Goal: Task Accomplishment & Management: Complete application form

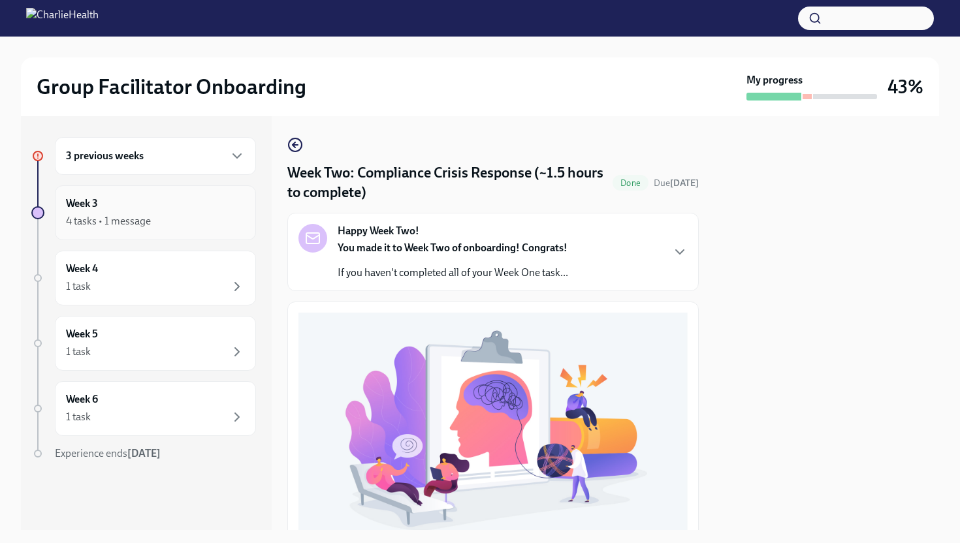
click at [190, 219] on div "4 tasks • 1 message" at bounding box center [155, 222] width 179 height 16
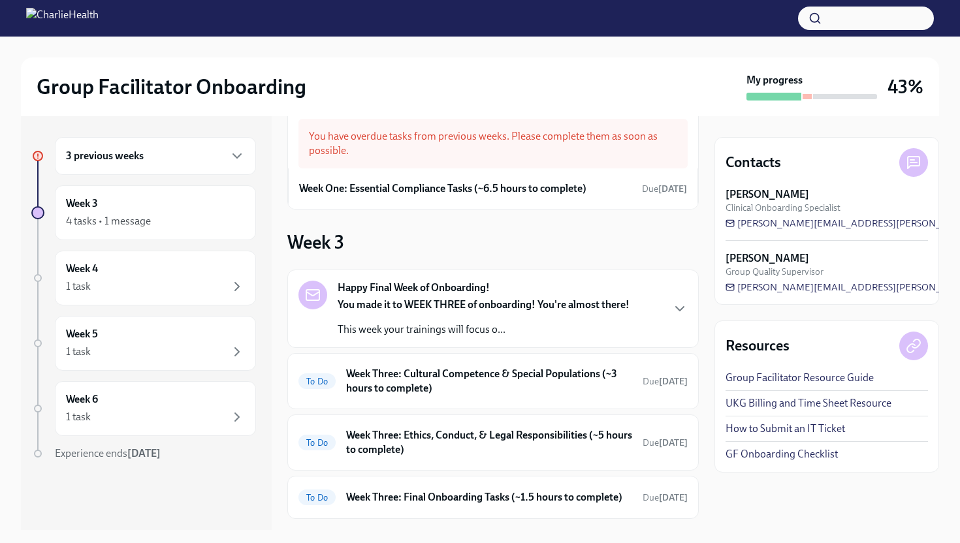
scroll to position [101, 0]
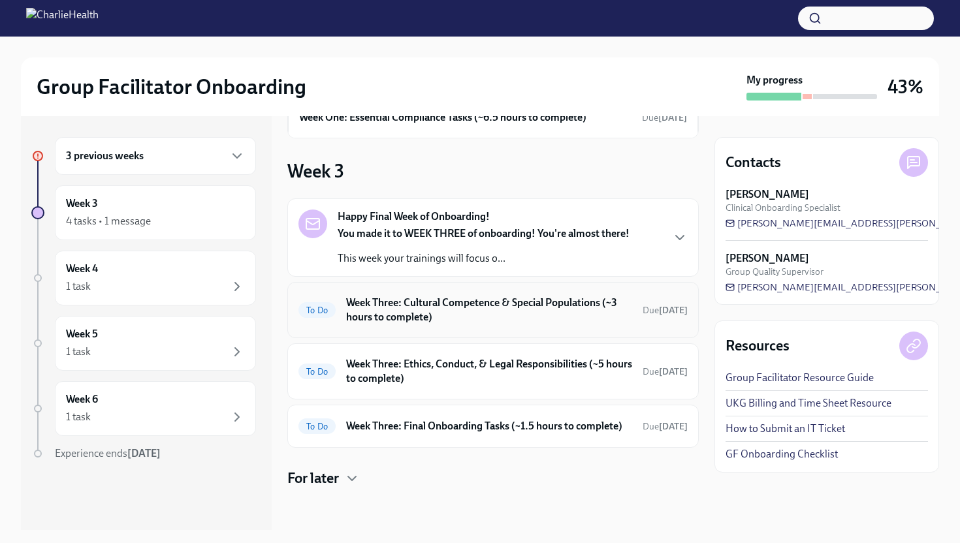
click at [406, 336] on div "To Do Week Three: Cultural Competence & Special Populations (~3 hours to comple…" at bounding box center [493, 310] width 412 height 56
click at [411, 310] on h6 "Week Three: Cultural Competence & Special Populations (~3 hours to complete)" at bounding box center [489, 310] width 286 height 29
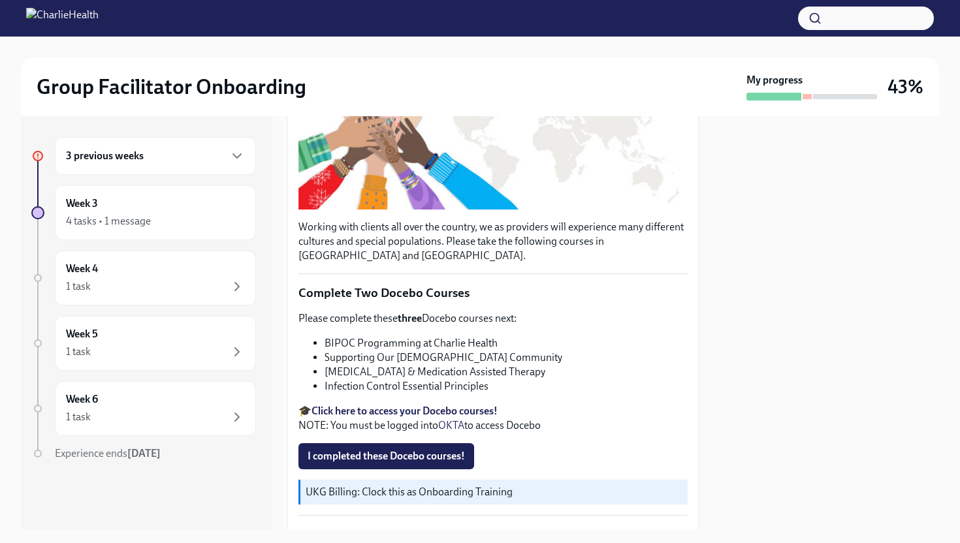
scroll to position [278, 0]
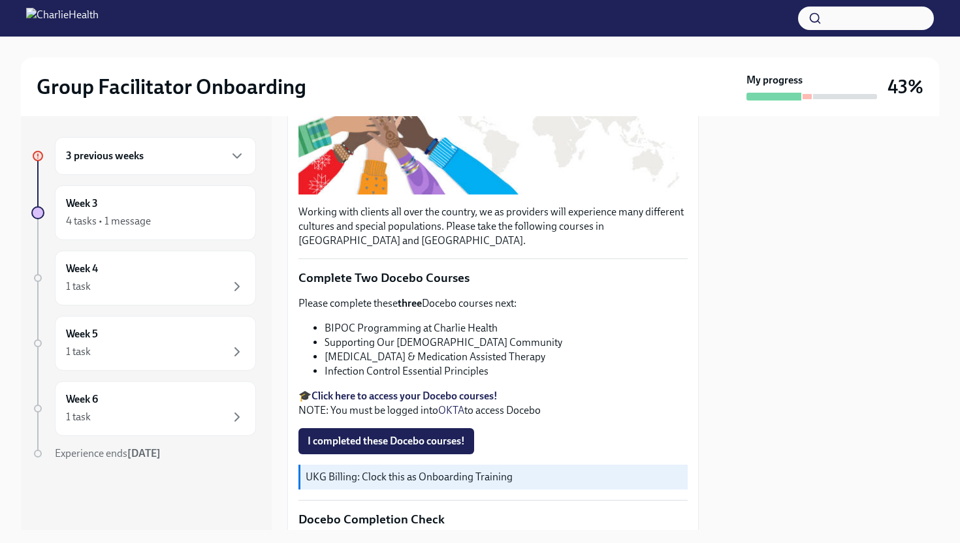
click at [432, 390] on p "🎓 Click here to access your Docebo courses! NOTE: You must be logged into OKTA …" at bounding box center [493, 403] width 389 height 29
click at [431, 393] on strong "Click here to access your Docebo courses!" at bounding box center [405, 396] width 186 height 12
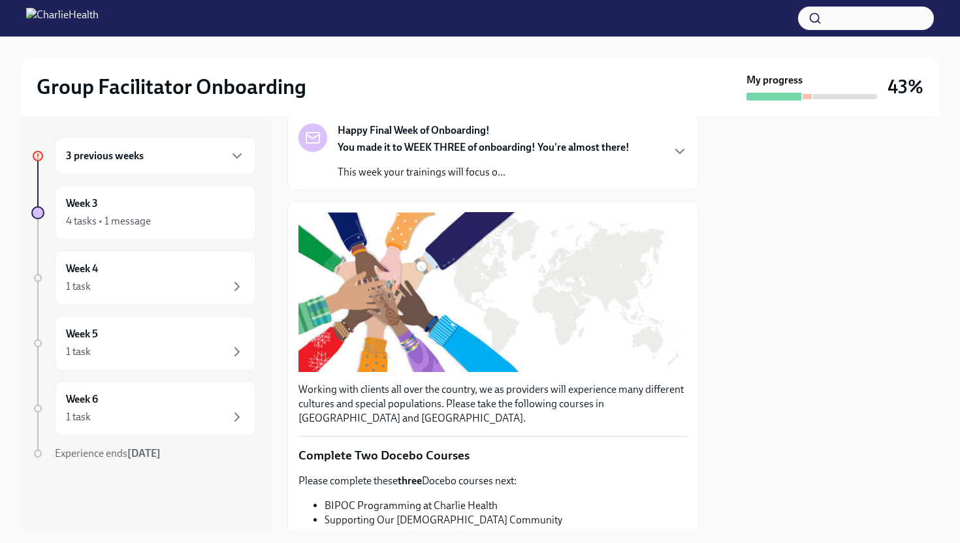
scroll to position [214, 0]
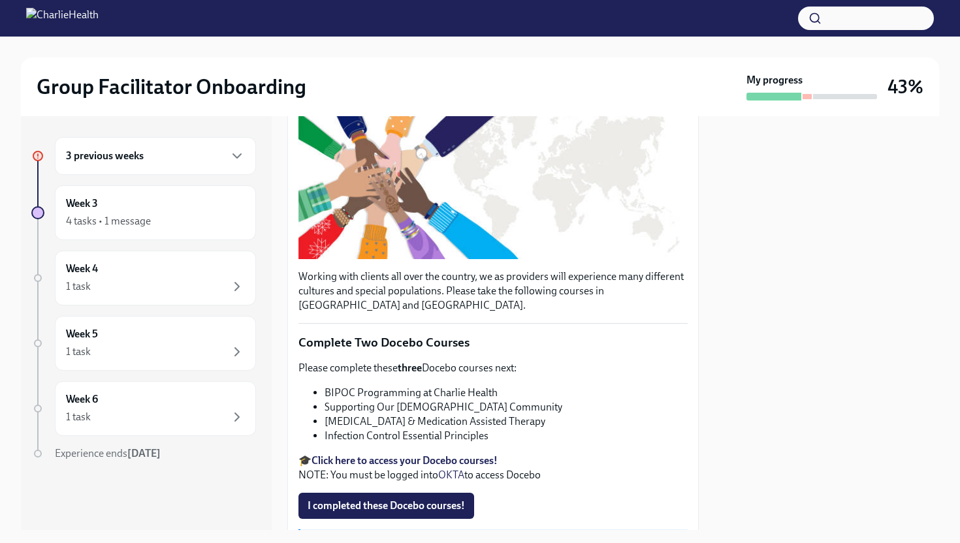
click at [366, 459] on strong "Click here to access your Docebo courses!" at bounding box center [405, 461] width 186 height 12
click at [365, 461] on strong "Click here to access your Docebo courses!" at bounding box center [405, 461] width 186 height 12
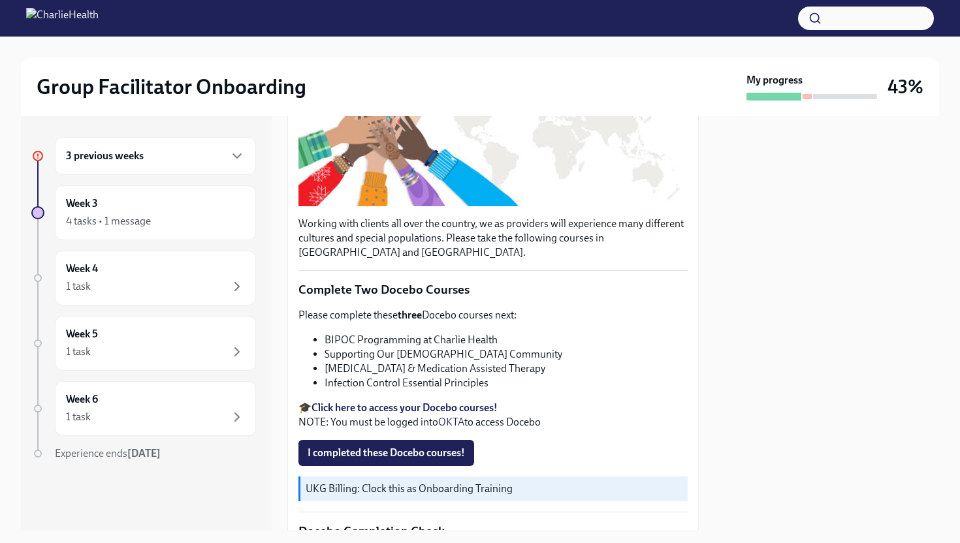
scroll to position [268, 0]
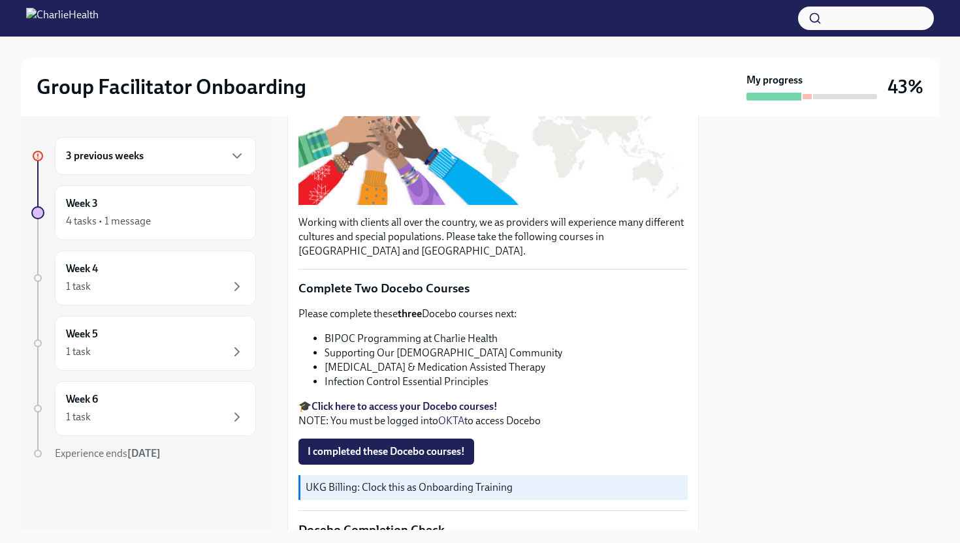
click at [357, 404] on strong "Click here to access your Docebo courses!" at bounding box center [405, 406] width 186 height 12
click at [364, 452] on span "I completed these Docebo courses!" at bounding box center [386, 451] width 157 height 13
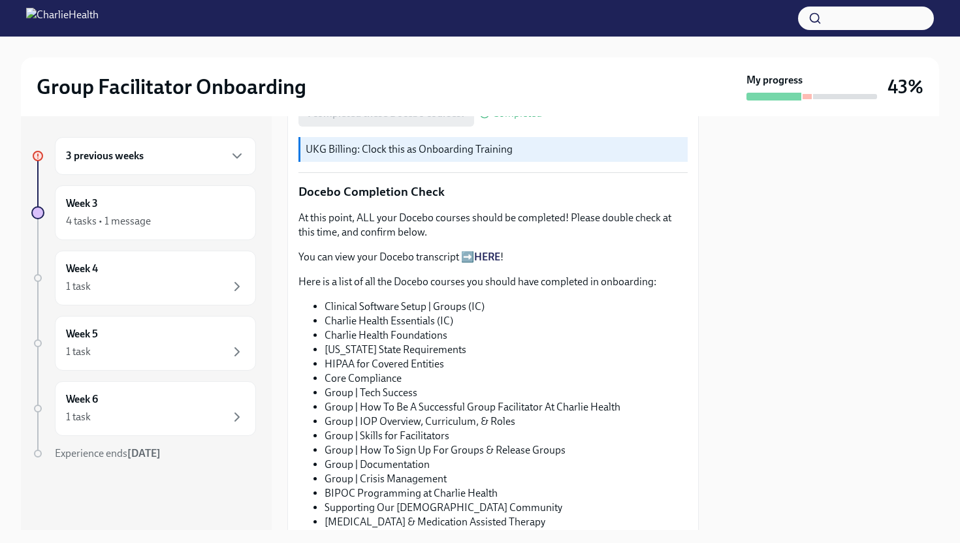
scroll to position [474, 0]
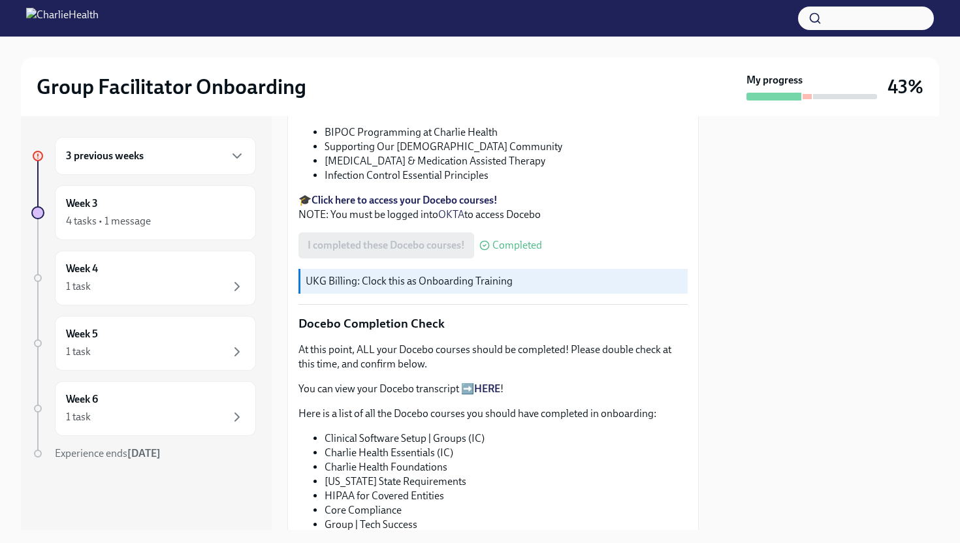
click at [429, 202] on strong "Click here to access your Docebo courses!" at bounding box center [405, 200] width 186 height 12
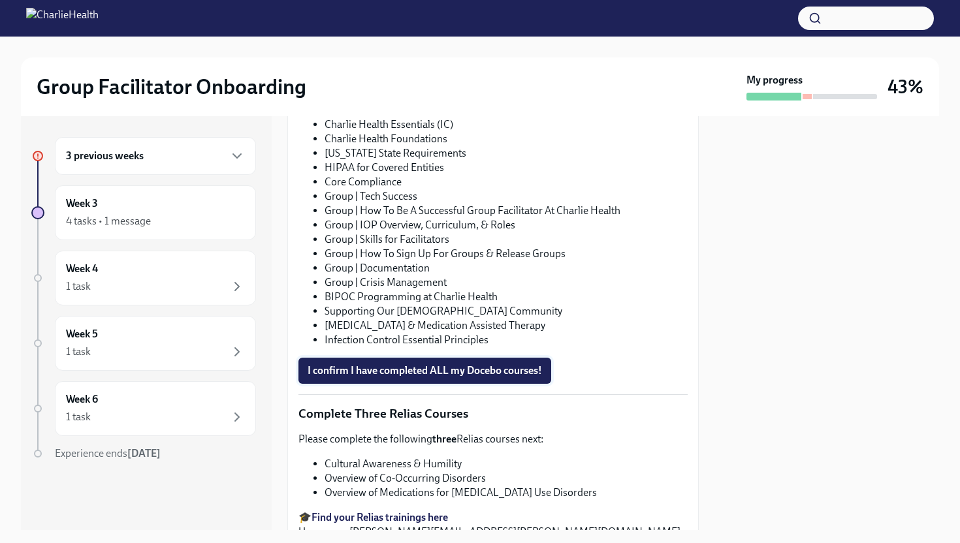
scroll to position [803, 0]
click at [498, 375] on span "I confirm I have completed ALL my Docebo courses!" at bounding box center [425, 370] width 234 height 13
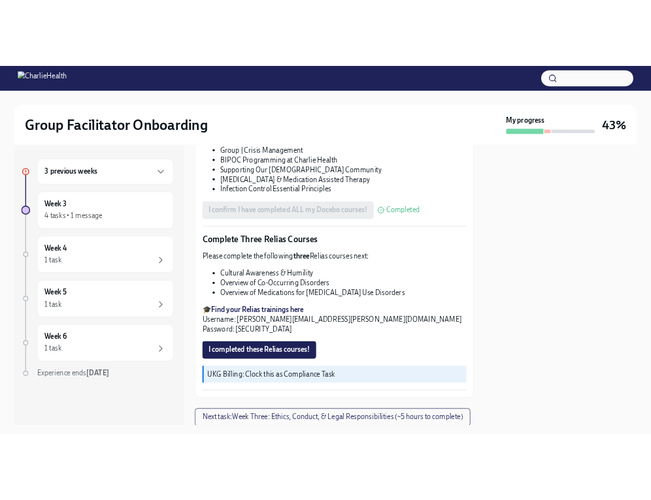
scroll to position [1005, 0]
